Goal: Task Accomplishment & Management: Manage account settings

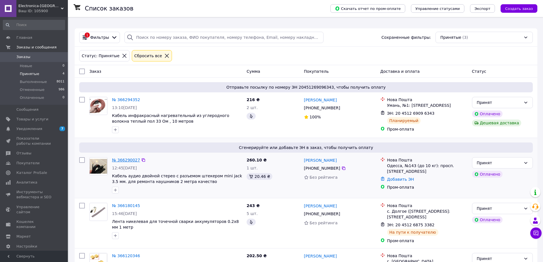
click at [124, 158] on link "№ 366290027" at bounding box center [126, 160] width 28 height 5
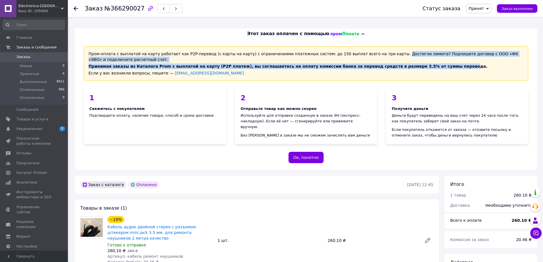
drag, startPoint x: 372, startPoint y: 49, endPoint x: 421, endPoint y: 60, distance: 49.6
click at [421, 60] on div "Пром-оплата с выплатой на карту работает как P2P-перевод (с карты на карту) с о…" at bounding box center [306, 63] width 445 height 35
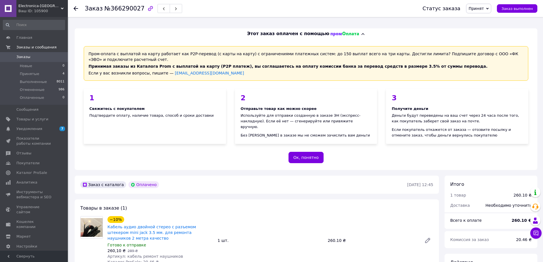
click at [194, 106] on div "Свяжитесь с покупателем" at bounding box center [154, 109] width 131 height 6
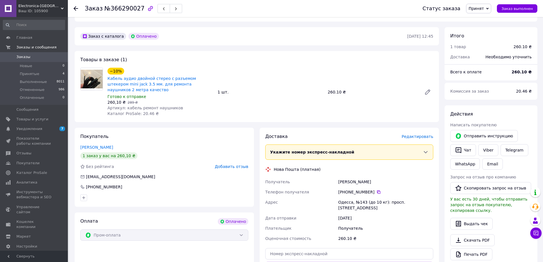
scroll to position [161, 0]
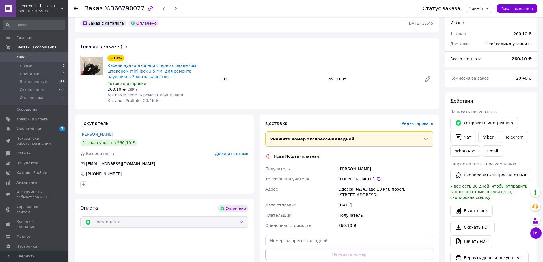
click at [418, 121] on span "Редактировать" at bounding box center [418, 123] width 32 height 5
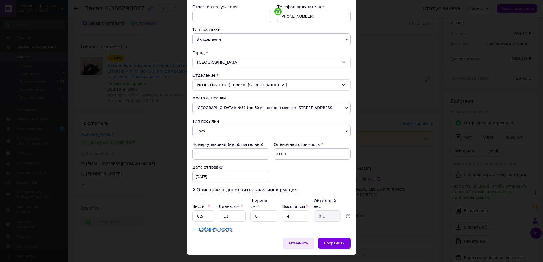
scroll to position [120, 0]
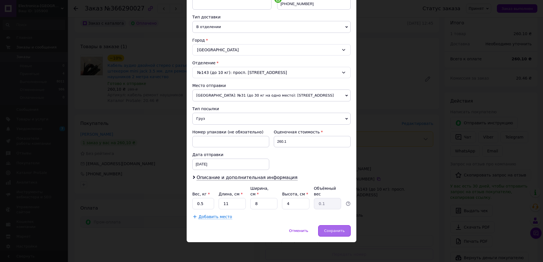
click at [334, 232] on span "Сохранить" at bounding box center [334, 230] width 21 height 4
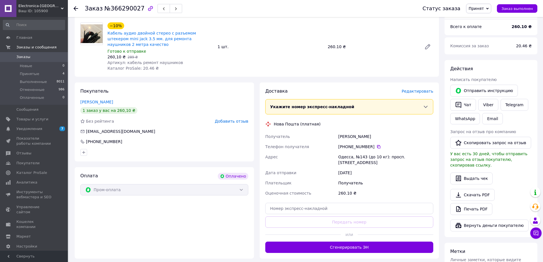
scroll to position [161, 0]
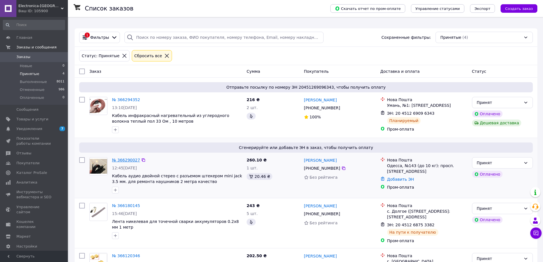
click at [125, 158] on link "№ 366290027" at bounding box center [126, 160] width 28 height 5
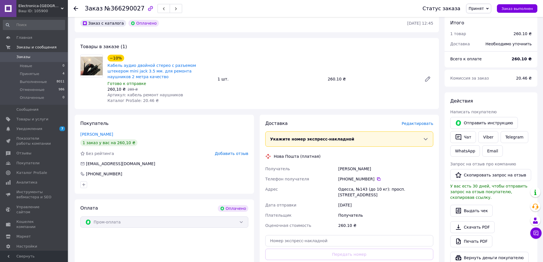
scroll to position [129, 0]
